Goal: Ask a question

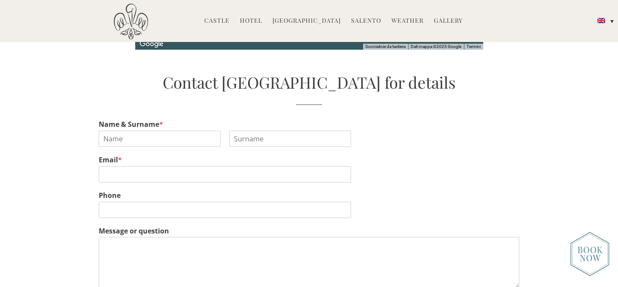
scroll to position [2110, 0]
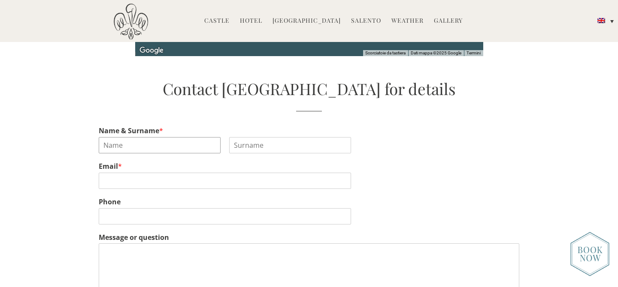
click at [167, 137] on input "Name & Surname *" at bounding box center [160, 145] width 122 height 16
type input "Beatrice"
type input "Scarpa"
click at [160, 173] on input "Email *" at bounding box center [225, 181] width 252 height 16
type input "beatricesbb@gmail.com"
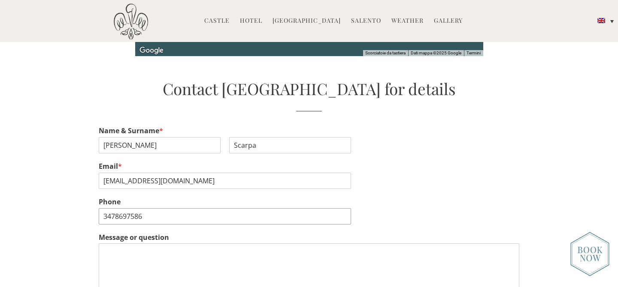
type input "3478697586"
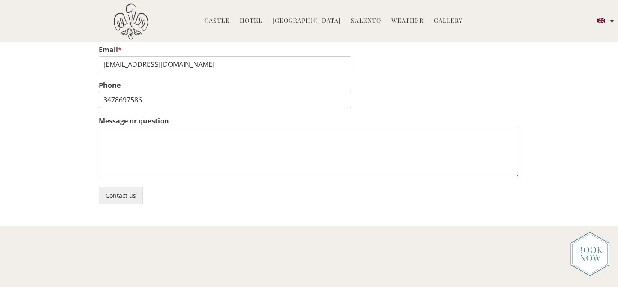
scroll to position [2228, 0]
click at [230, 139] on textarea "Message or question" at bounding box center [309, 151] width 420 height 51
paste textarea "Gentilissimi, mi chiamo Beatrice Scarpa e, insieme al/la mio/a futuro sposo , s…"
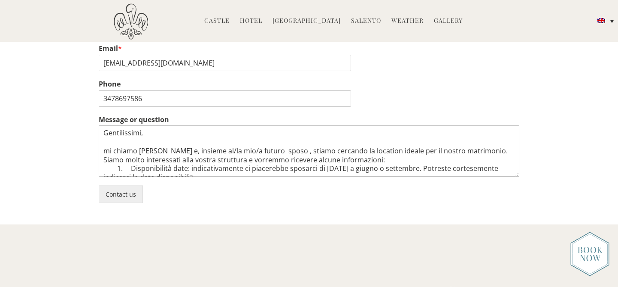
scroll to position [10, 0]
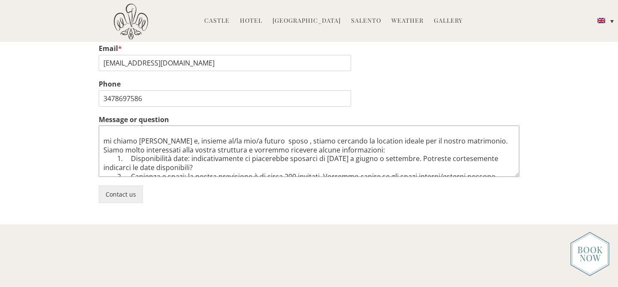
click at [257, 130] on textarea "Gentilissimi, mi chiamo Beatrice Scarpa e, insieme al/la mio/a futuro sposo , s…" at bounding box center [309, 151] width 420 height 51
click at [239, 131] on textarea "Gentilissimi, mi chiamo Beatrice Scarpa e, insieme al/la mio futuro sposo , sti…" at bounding box center [309, 151] width 420 height 51
type textarea "Gentilissimi, mi chiamo Beatrice Scarpa e, insieme al mio futuro sposo , stiamo…"
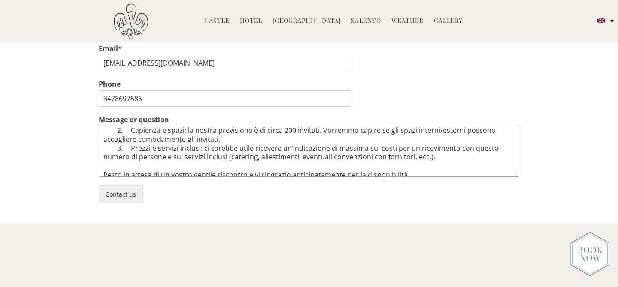
scroll to position [106, 0]
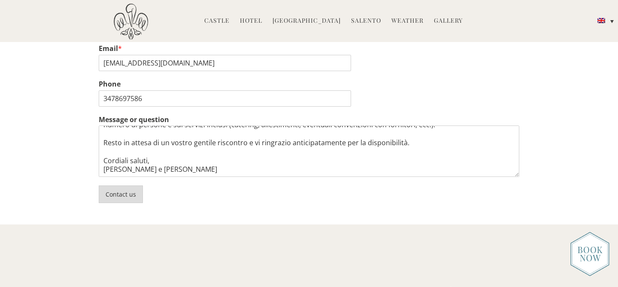
click at [115, 186] on button "Contact us" at bounding box center [121, 195] width 44 height 18
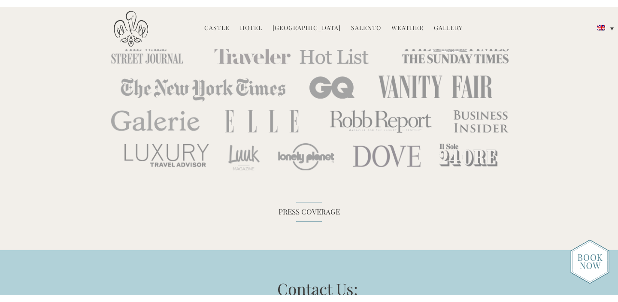
scroll to position [2309, 0]
